Goal: Communication & Community: Ask a question

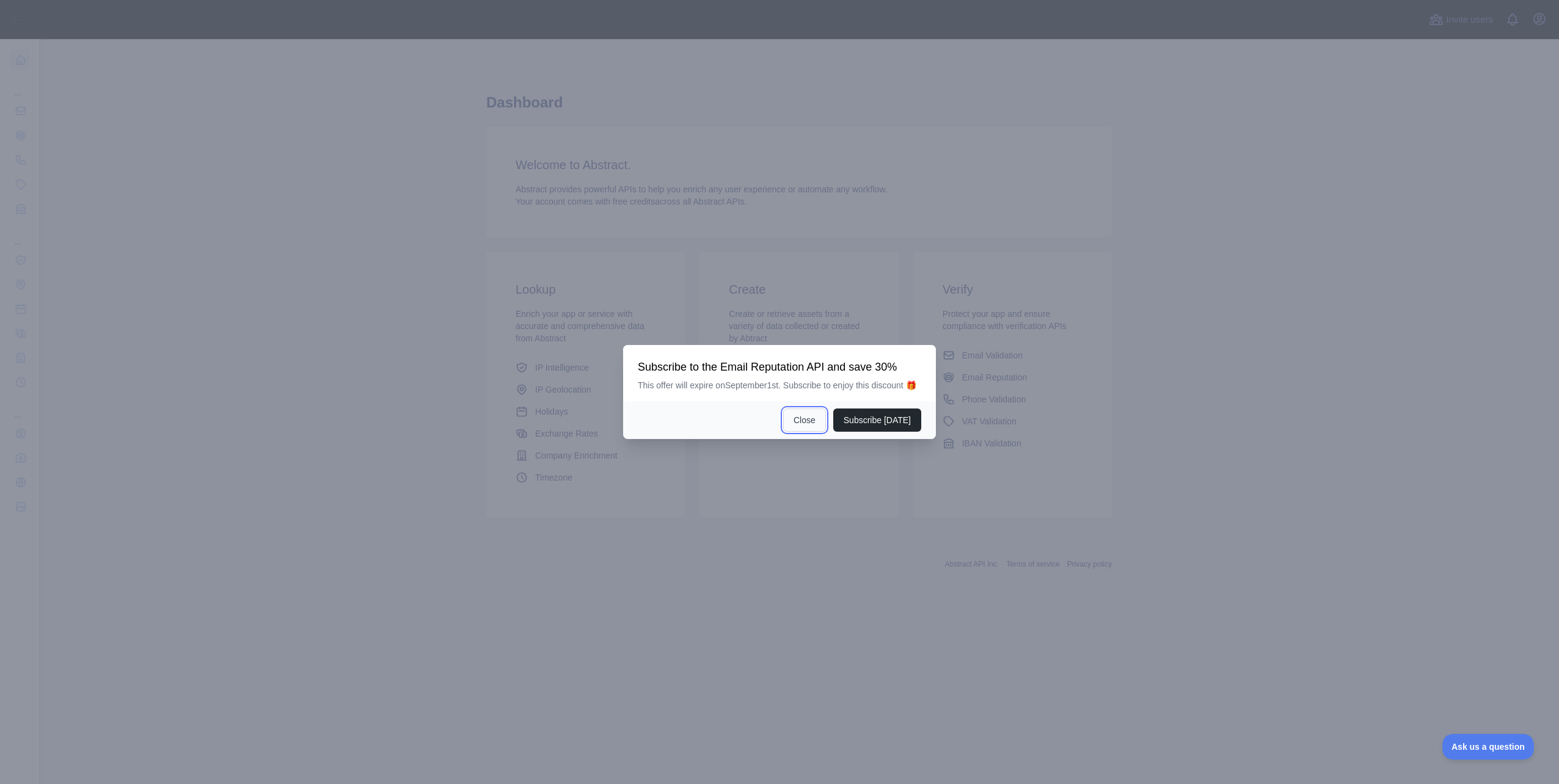
click at [803, 422] on button "Close" at bounding box center [804, 420] width 43 height 23
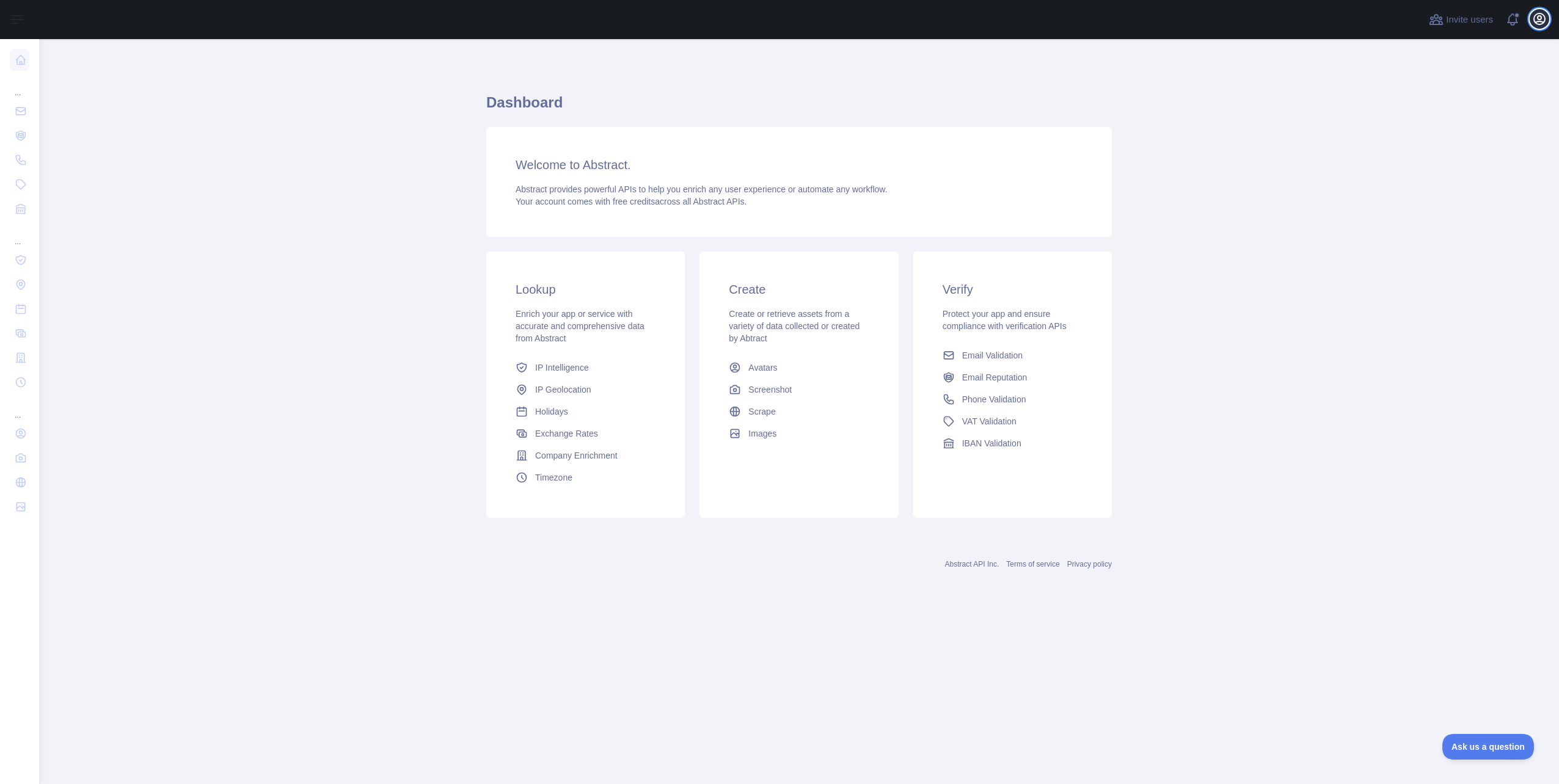
click at [1542, 14] on icon "button" at bounding box center [1539, 18] width 11 height 11
click at [1495, 87] on link "Account settings" at bounding box center [1481, 89] width 137 height 22
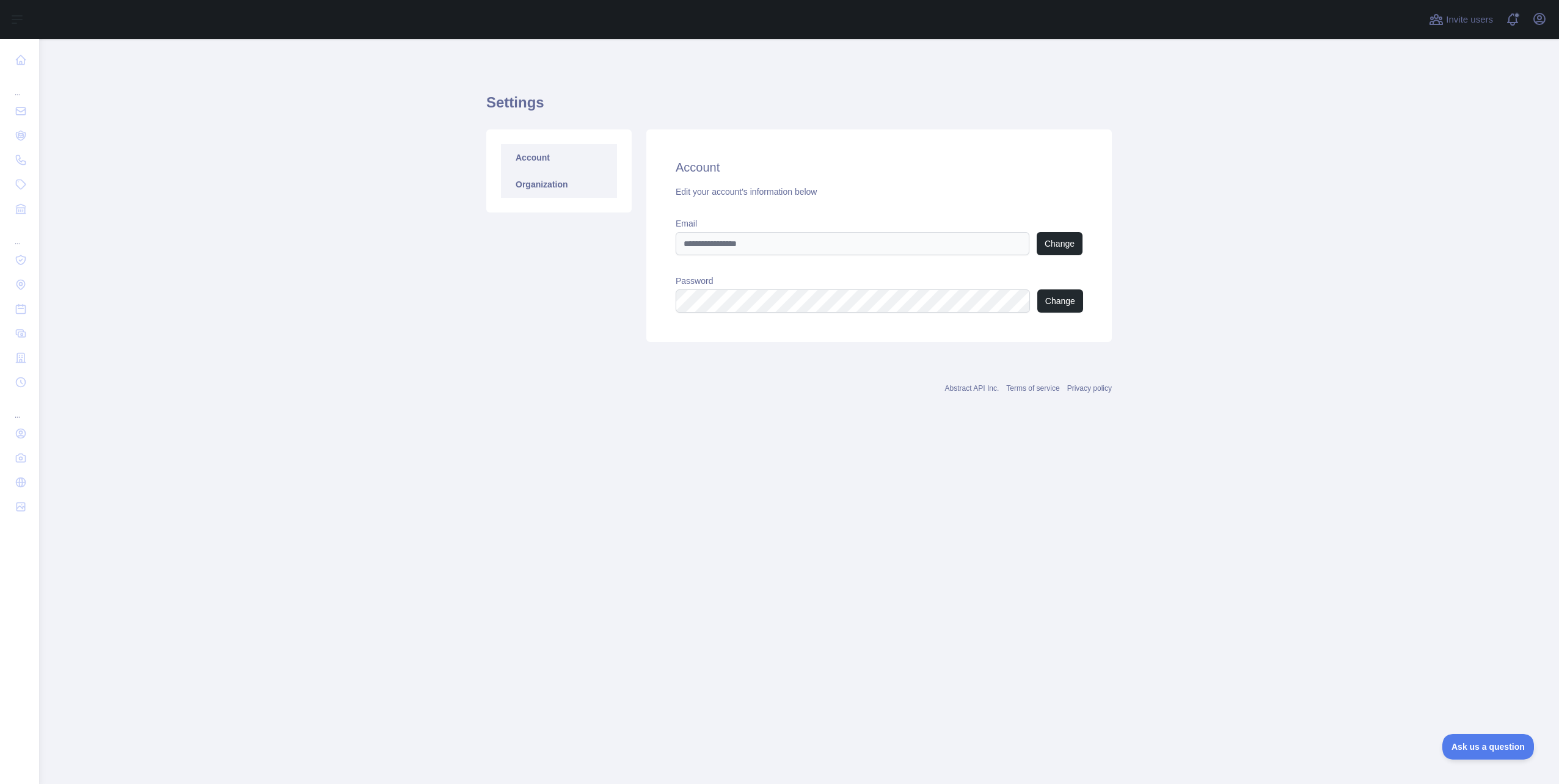
click at [547, 188] on link "Organization" at bounding box center [559, 184] width 116 height 27
click at [545, 152] on link "Account" at bounding box center [559, 158] width 116 height 27
click at [1546, 22] on icon "button" at bounding box center [1539, 18] width 15 height 15
click at [1457, 107] on link "Organization" at bounding box center [1481, 110] width 137 height 22
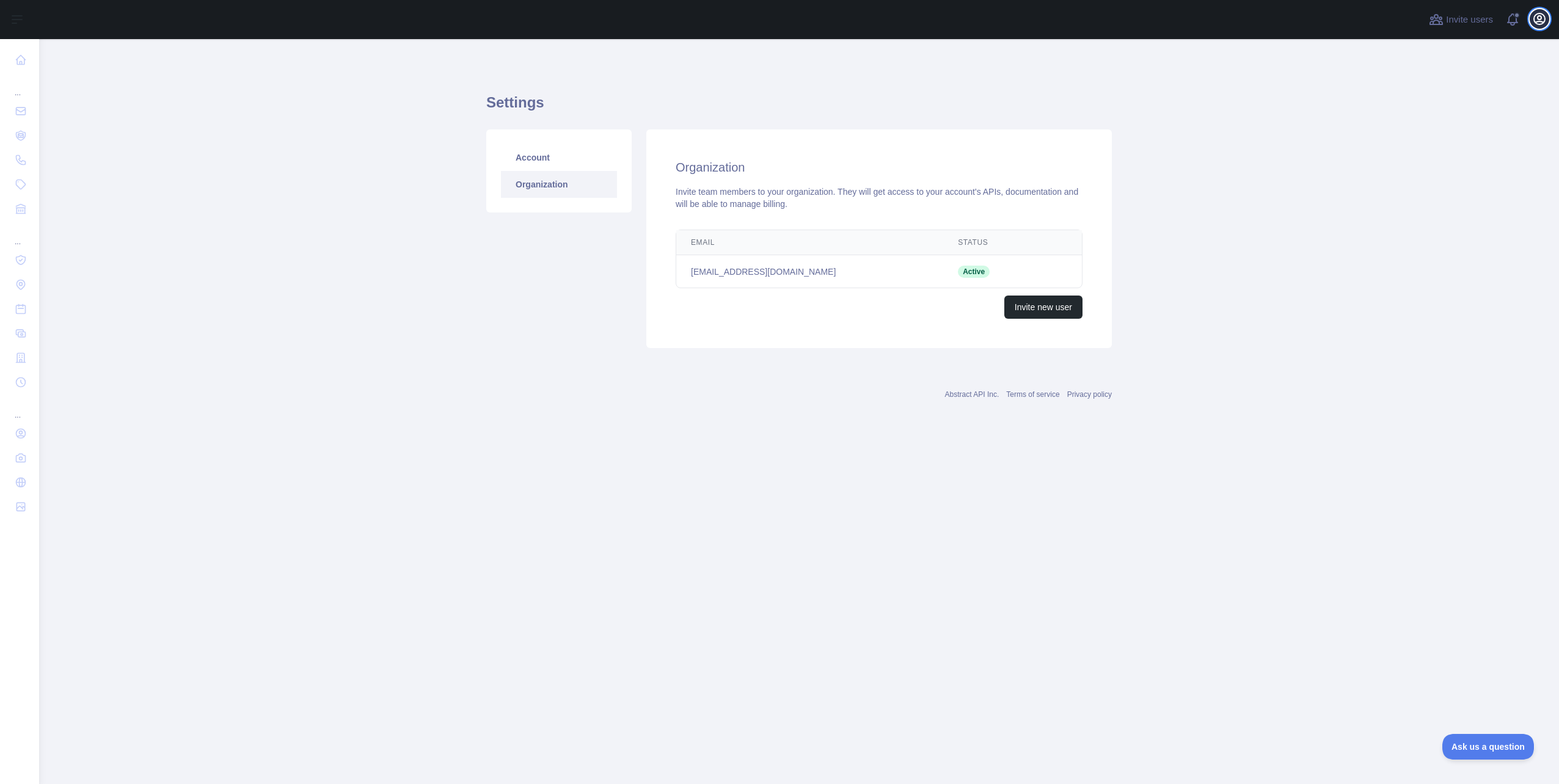
click at [1544, 26] on button "Open user menu" at bounding box center [1539, 18] width 20 height 20
click at [516, 172] on link "Organization" at bounding box center [559, 184] width 116 height 27
click at [529, 161] on link "Account" at bounding box center [559, 158] width 116 height 27
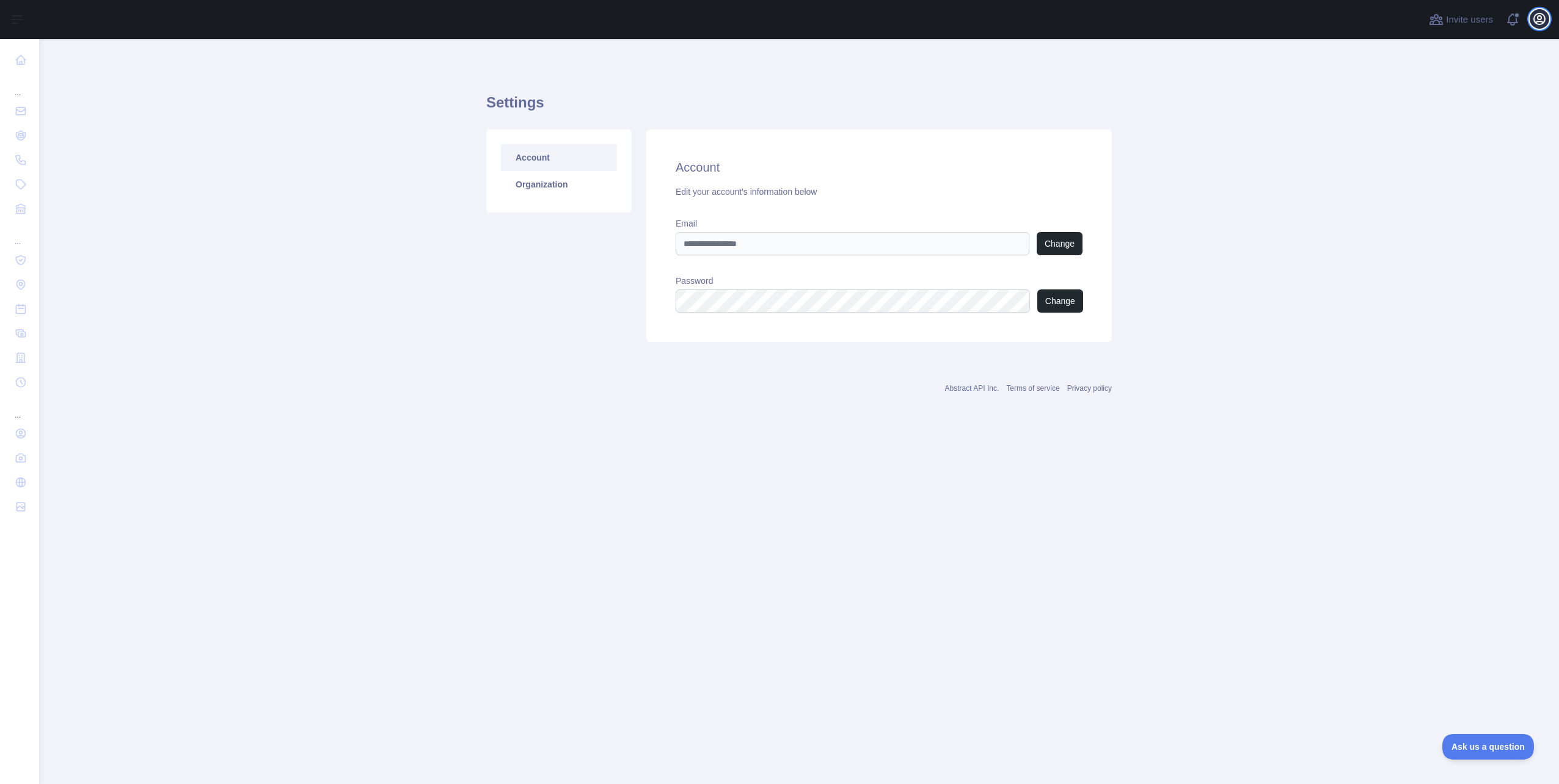
click at [1546, 18] on icon "button" at bounding box center [1539, 18] width 15 height 15
click at [1443, 454] on main "Settings Account Organization Account Edit your account's information below Ema…" at bounding box center [799, 411] width 1520 height 745
click at [1458, 743] on span "Ask us a question" at bounding box center [1482, 744] width 92 height 8
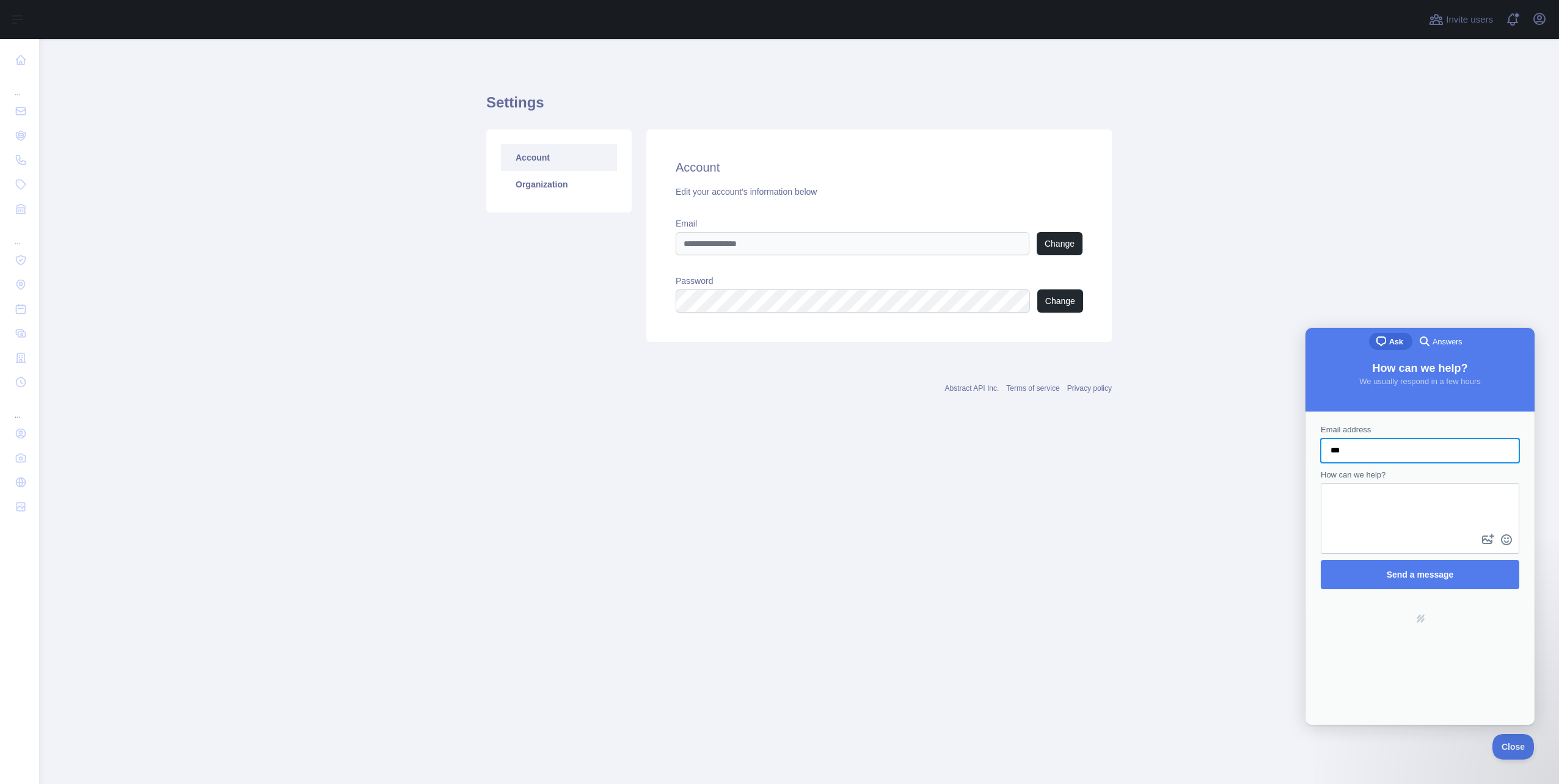
type input "**********"
click at [1376, 514] on textarea "How can we help?" at bounding box center [1420, 508] width 196 height 47
type textarea "**********"
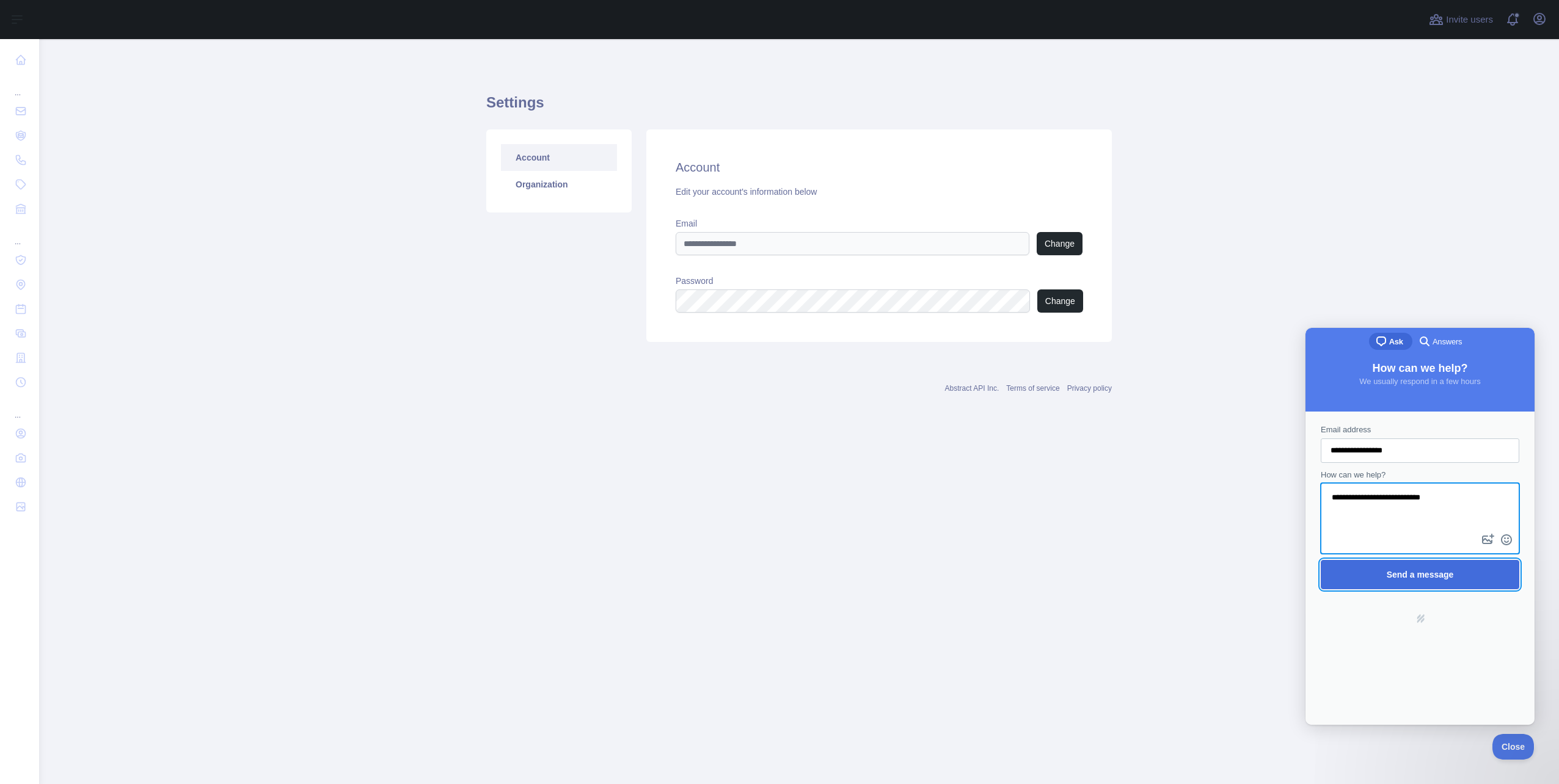
click at [1325, 576] on button "Send a message" at bounding box center [1420, 575] width 198 height 29
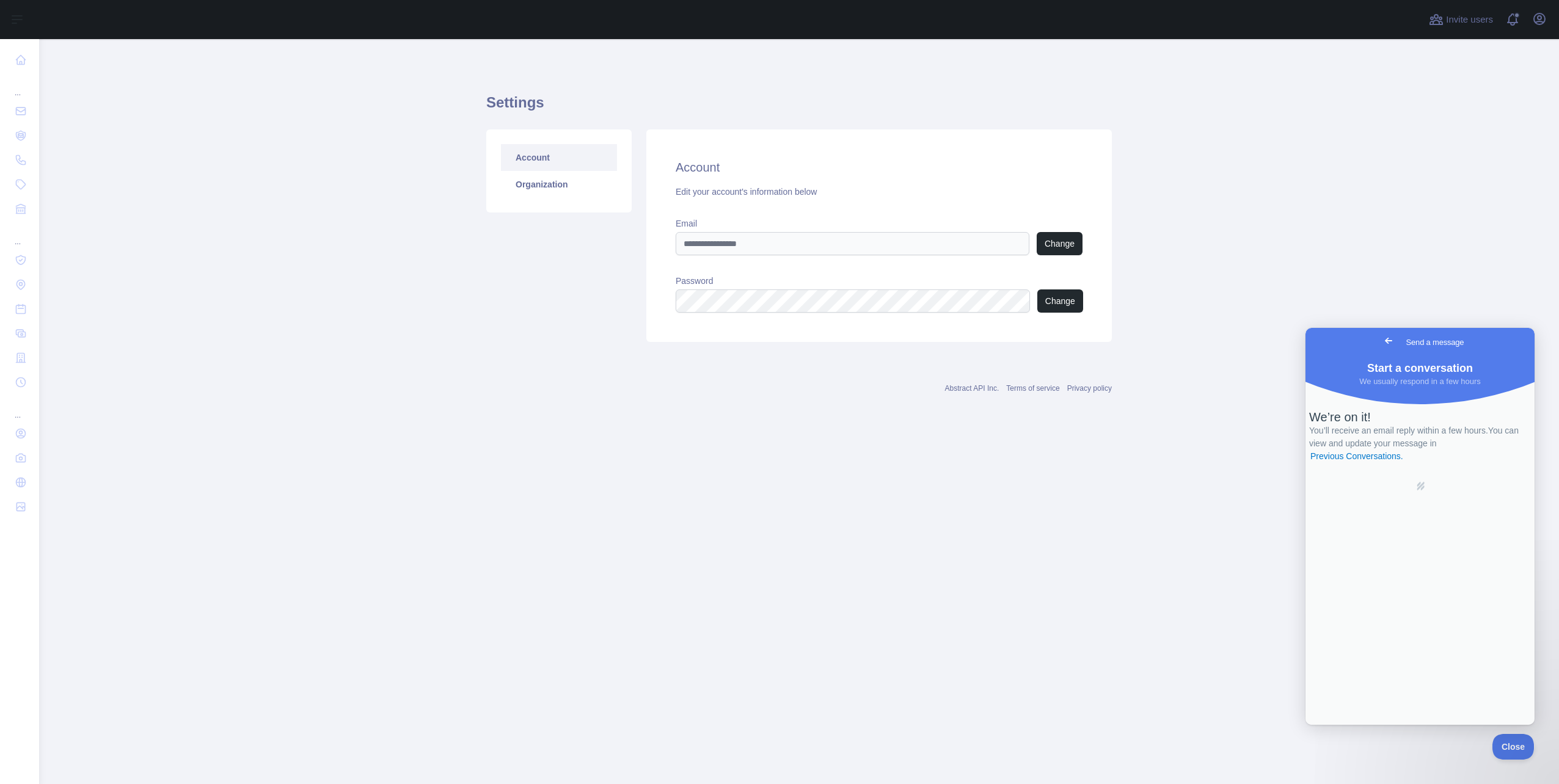
click at [357, 577] on main "Settings Account Organization Account Edit your account's information below Ema…" at bounding box center [799, 411] width 1520 height 745
